Goal: Task Accomplishment & Management: Manage account settings

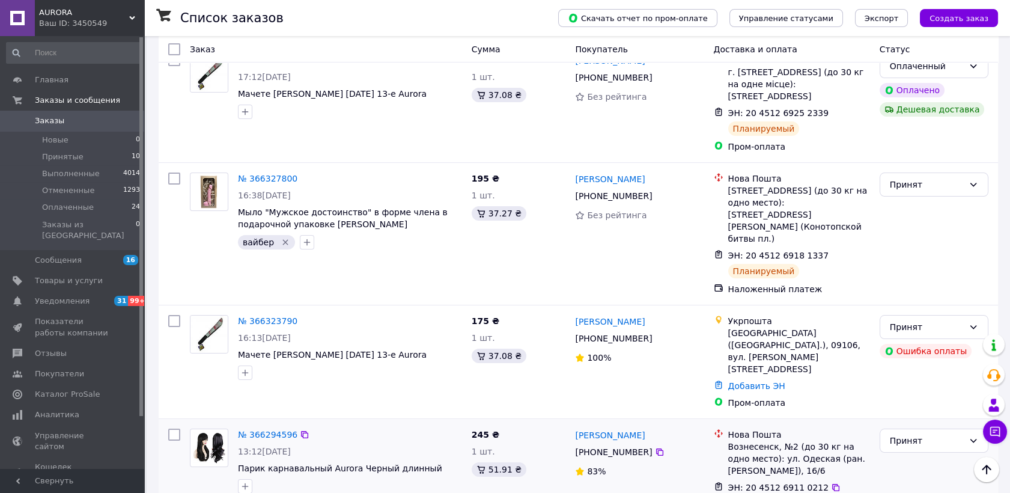
scroll to position [200, 0]
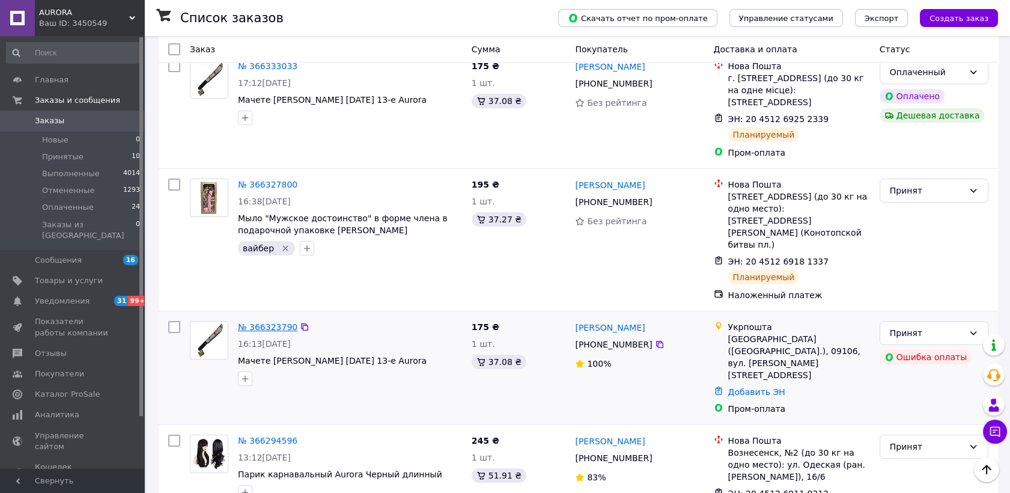
click at [286, 322] on link "№ 366323790" at bounding box center [267, 327] width 59 height 10
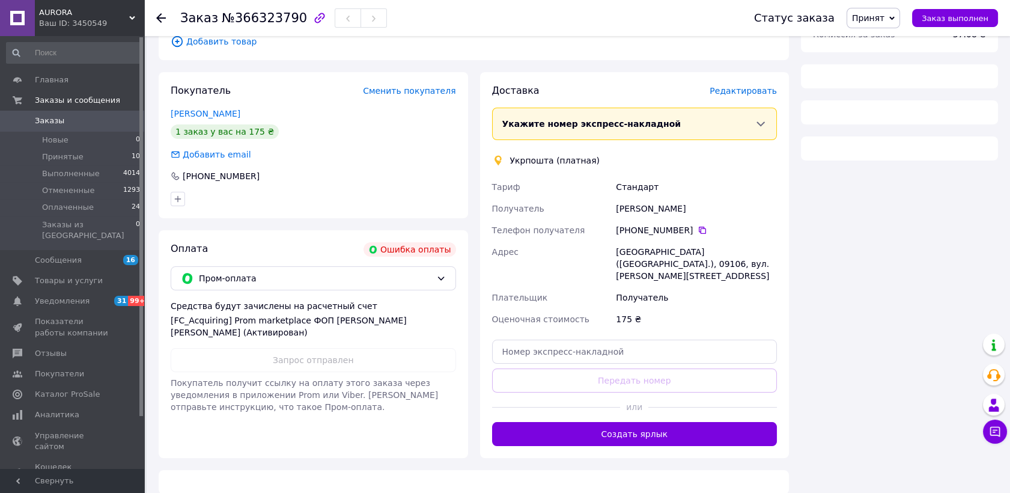
scroll to position [200, 0]
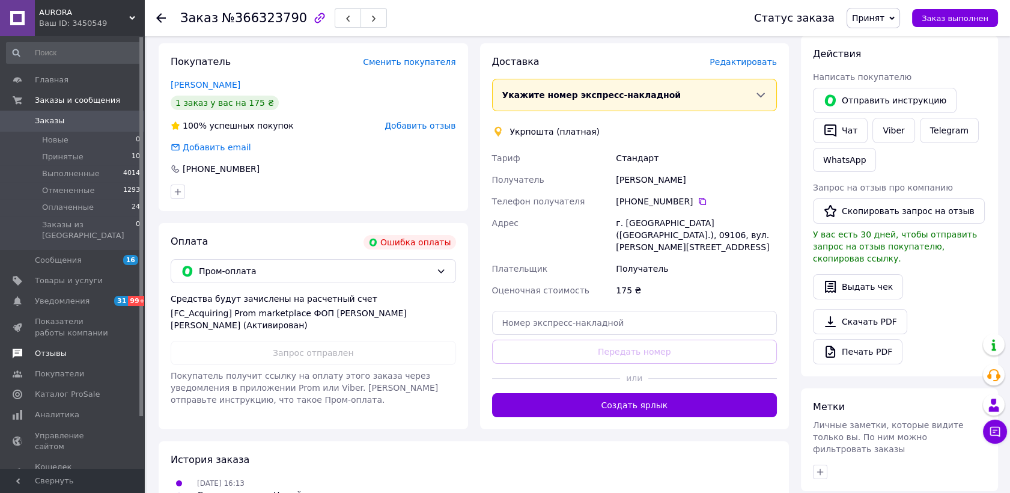
click at [87, 343] on link "Отзывы" at bounding box center [73, 353] width 147 height 20
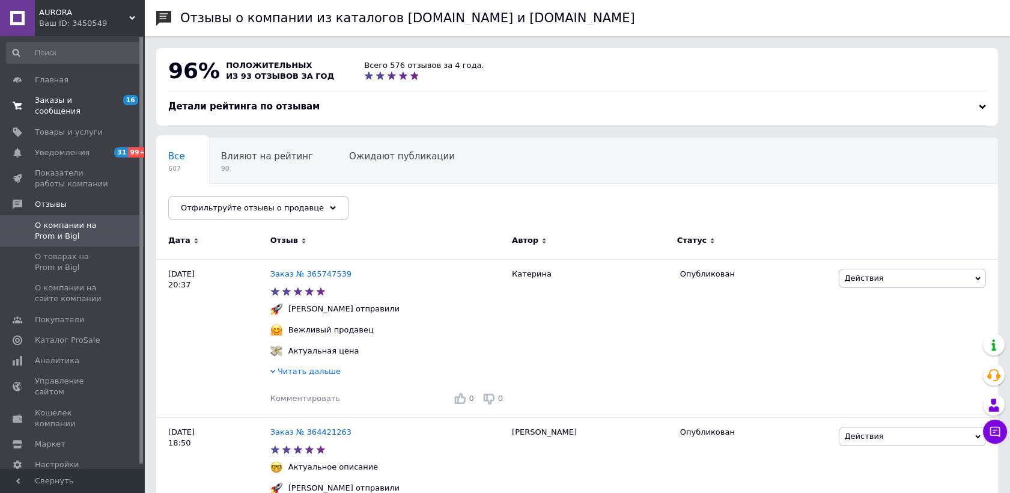
click at [75, 95] on span "Заказы и сообщения" at bounding box center [73, 106] width 76 height 22
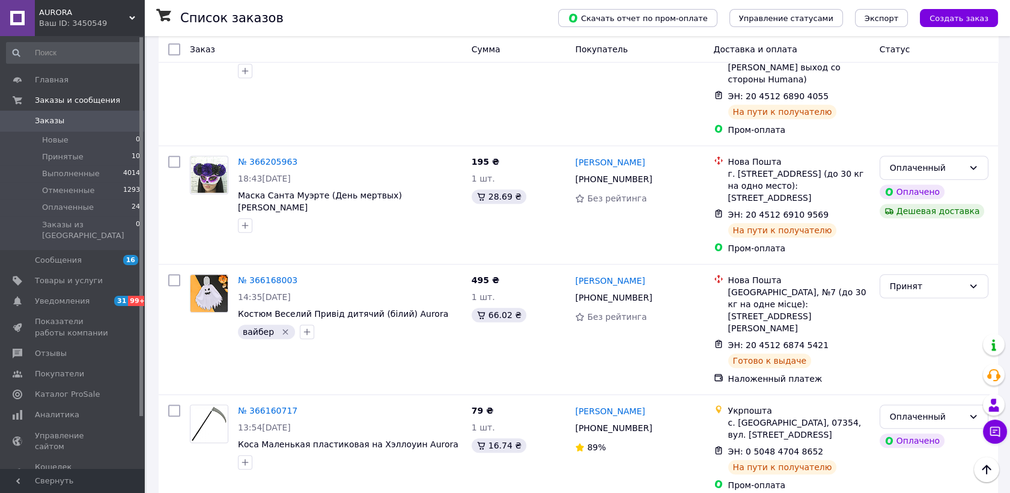
scroll to position [1135, 0]
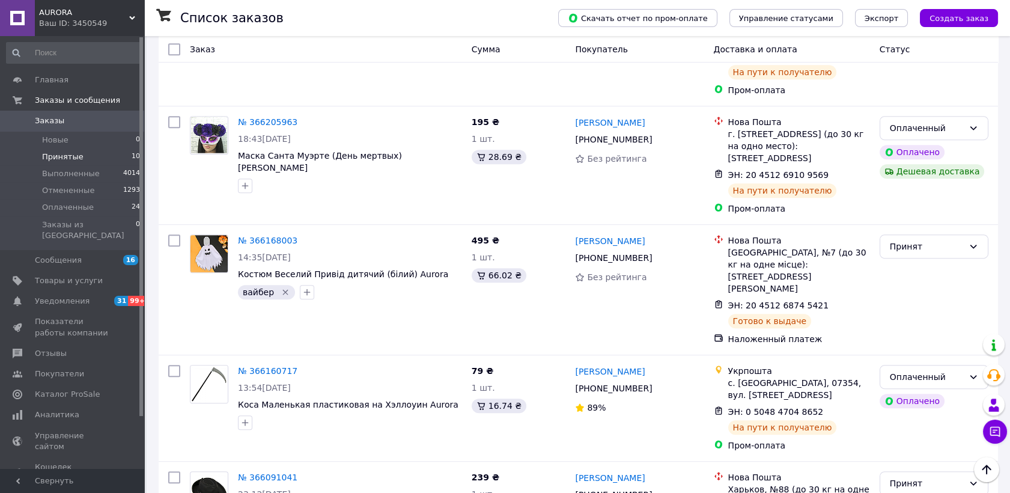
click at [111, 159] on li "Принятые 10" at bounding box center [73, 156] width 147 height 17
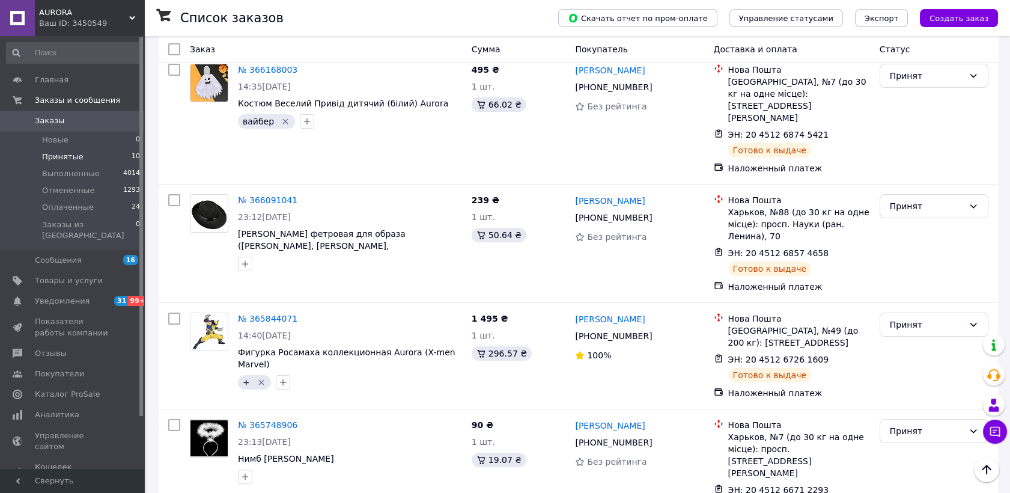
scroll to position [801, 0]
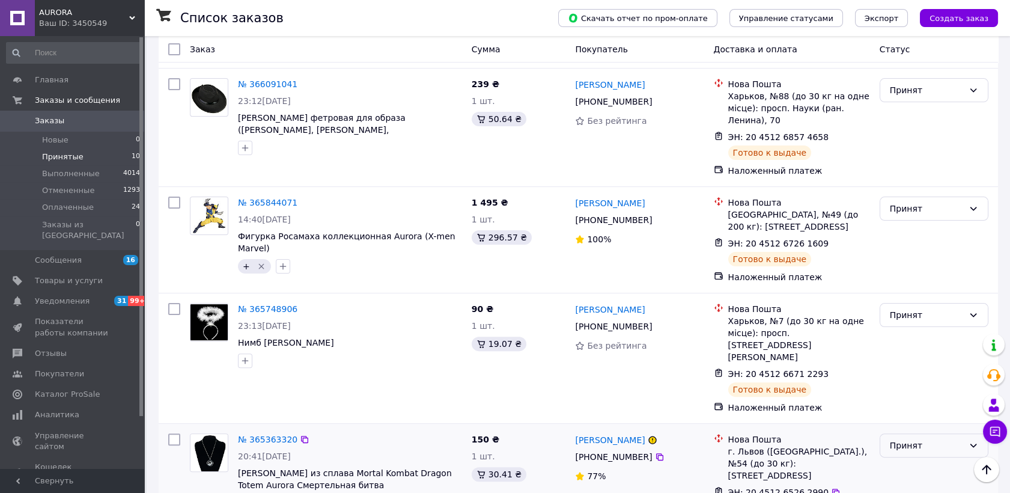
click at [897, 439] on div "Принят" at bounding box center [927, 445] width 74 height 13
click at [903, 368] on li "Выполнен" at bounding box center [934, 363] width 108 height 22
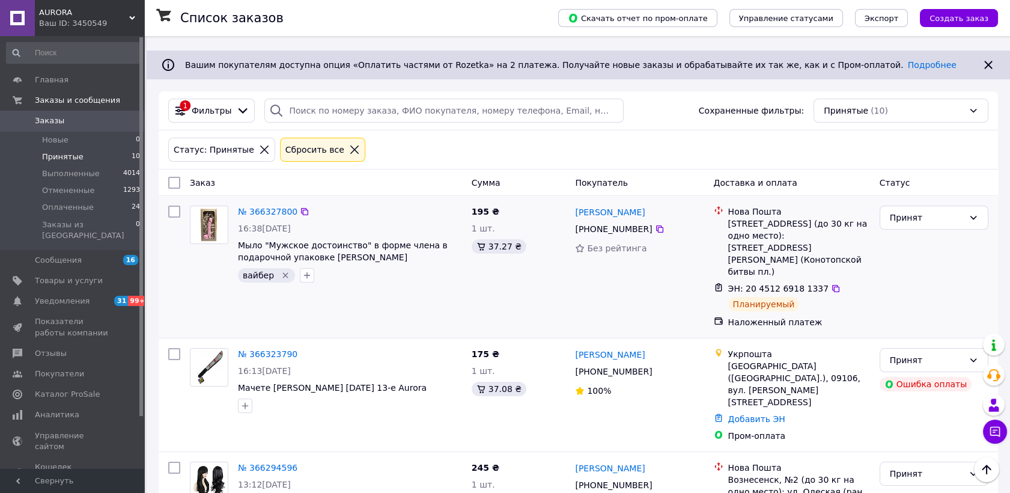
scroll to position [58, 0]
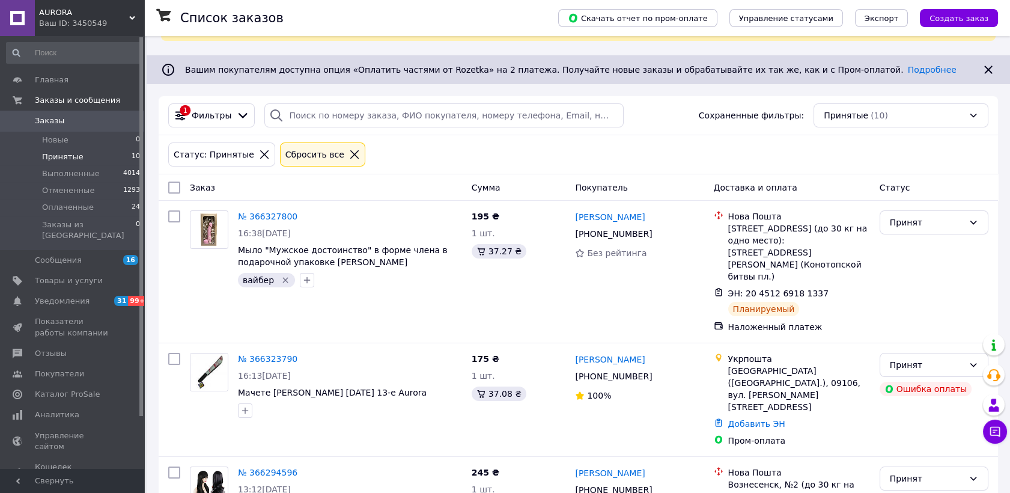
click at [71, 124] on span "Заказы" at bounding box center [73, 120] width 76 height 11
